Goal: Task Accomplishment & Management: Use online tool/utility

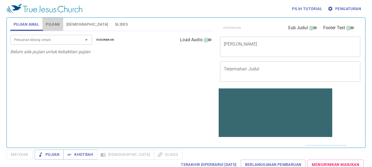
click at [58, 23] on span "Pujian" at bounding box center [53, 24] width 14 height 7
click at [55, 37] on input "Pencarian kidung rohani" at bounding box center [43, 39] width 62 height 6
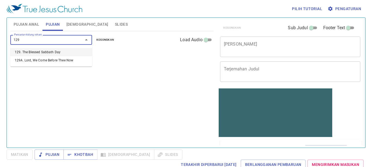
type input "129"
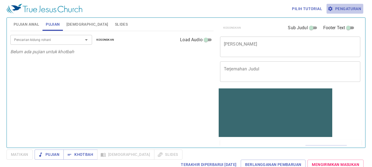
click at [343, 7] on span "Pengaturan" at bounding box center [344, 8] width 32 height 7
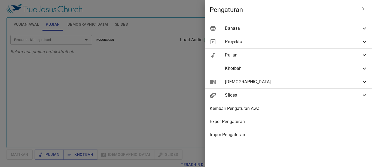
click at [293, 25] on div "Bahasa" at bounding box center [288, 28] width 167 height 13
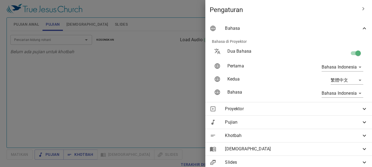
click at [346, 53] on input "checkbox" at bounding box center [357, 54] width 31 height 10
checkbox input "false"
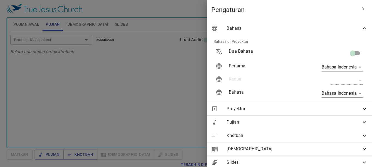
click at [165, 84] on div at bounding box center [186, 83] width 372 height 167
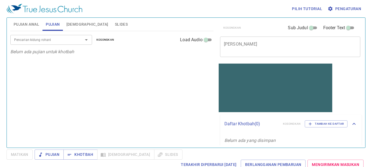
click at [21, 36] on div "Pencarian kidung rohani" at bounding box center [51, 40] width 82 height 10
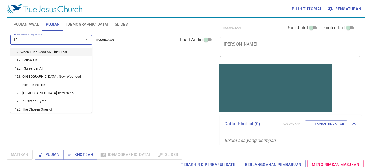
type input "129"
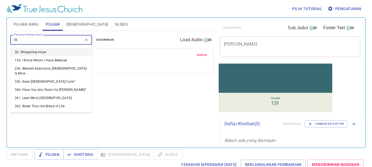
type input "363"
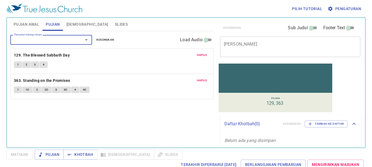
type input "A"
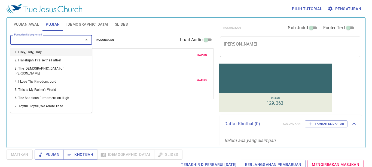
click at [243, 47] on textarea "[PERSON_NAME]" at bounding box center [290, 46] width 133 height 10
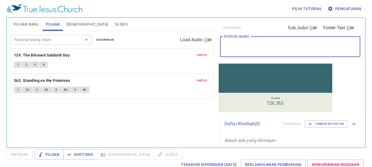
type textarea "a"
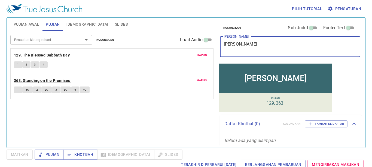
type textarea "[PERSON_NAME]"
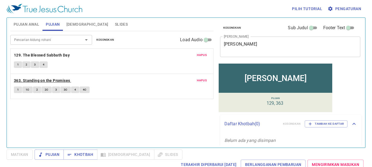
click at [25, 81] on b "363. Standing on the Promises" at bounding box center [42, 80] width 56 height 7
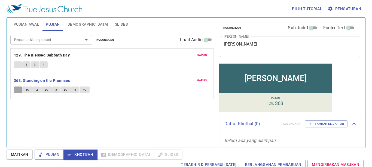
click at [19, 90] on button "1" at bounding box center [18, 89] width 8 height 7
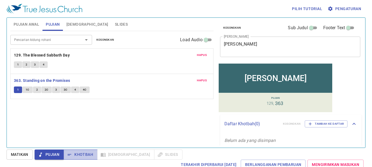
click at [79, 153] on span "Khotbah" at bounding box center [80, 154] width 25 height 7
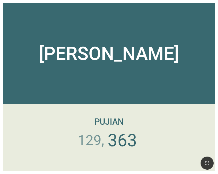
click at [200, 165] on div at bounding box center [109, 163] width 218 height 22
click at [208, 165] on icon "button" at bounding box center [207, 163] width 4 height 4
